Goal: Task Accomplishment & Management: Use online tool/utility

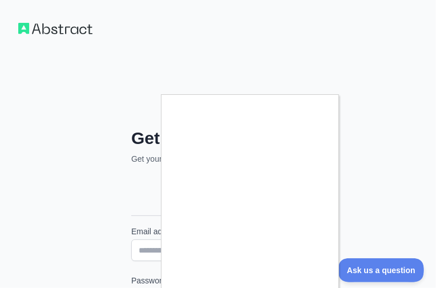
type input "**********"
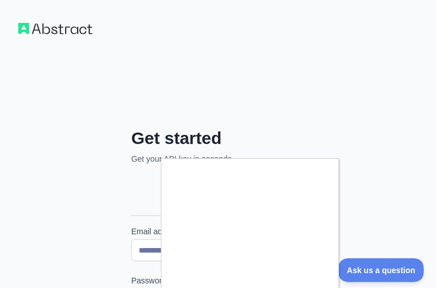
scroll to position [155, 0]
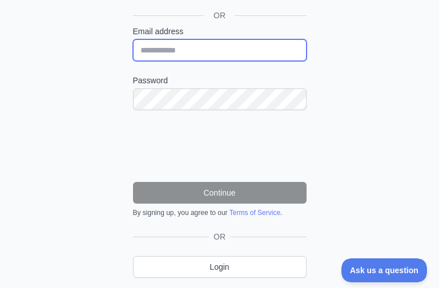
click at [196, 48] on input "Email address" at bounding box center [219, 50] width 173 height 22
paste input "**********"
type input "**********"
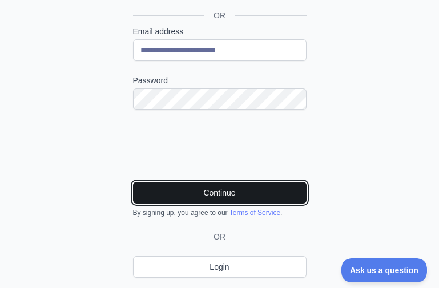
click at [216, 186] on button "Continue" at bounding box center [219, 193] width 173 height 22
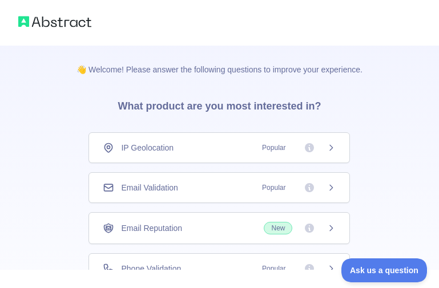
drag, startPoint x: 314, startPoint y: 193, endPoint x: 259, endPoint y: 193, distance: 55.3
click at [314, 193] on div "Email Validation Popular" at bounding box center [218, 187] width 261 height 31
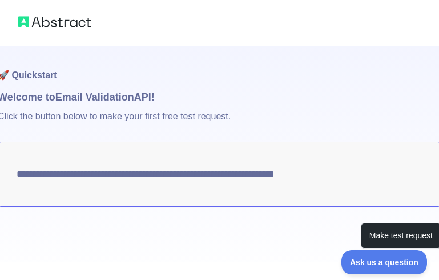
click at [333, 139] on p "Click the button below to make your first free test request." at bounding box center [219, 123] width 443 height 37
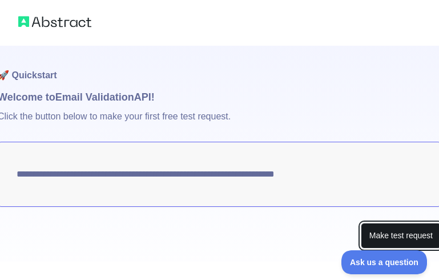
click at [383, 236] on button "Make test request" at bounding box center [401, 235] width 80 height 26
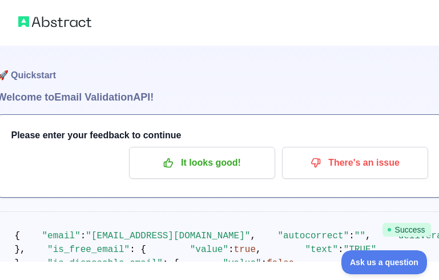
drag, startPoint x: 350, startPoint y: 206, endPoint x: 296, endPoint y: 184, distance: 58.4
click at [350, 206] on div "🚀 Quickstart Welcome to Email Validation API! Please enter your feedback to con…" at bounding box center [219, 224] width 445 height 356
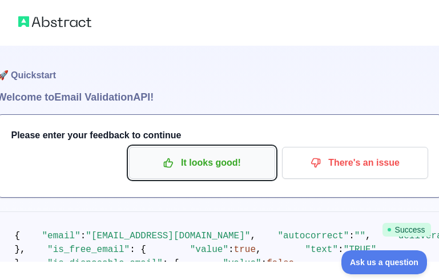
click at [257, 171] on p "It looks good!" at bounding box center [201, 162] width 129 height 19
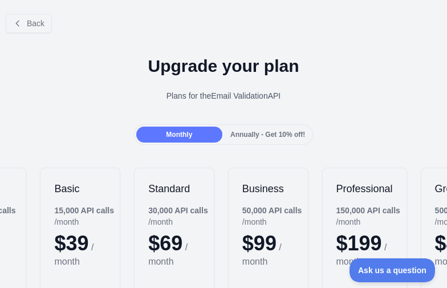
click at [400, 63] on h1 "Upgrade your plan" at bounding box center [223, 66] width 429 height 21
click at [38, 19] on span "Back" at bounding box center [36, 23] width 18 height 9
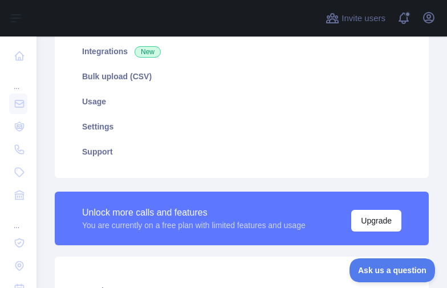
scroll to position [285, 0]
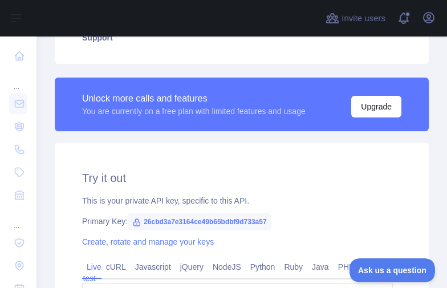
click at [212, 219] on span "26cbd3a7e3164ce49b65bdbf9d733a57" at bounding box center [199, 221] width 143 height 17
copy span "26cbd3a7e3164ce49b65bdbf9d733a57"
